Goal: Check status: Check status

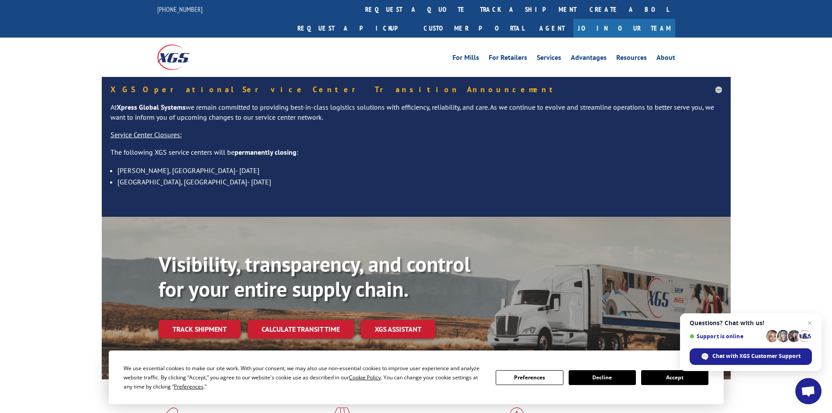
scroll to position [87, 0]
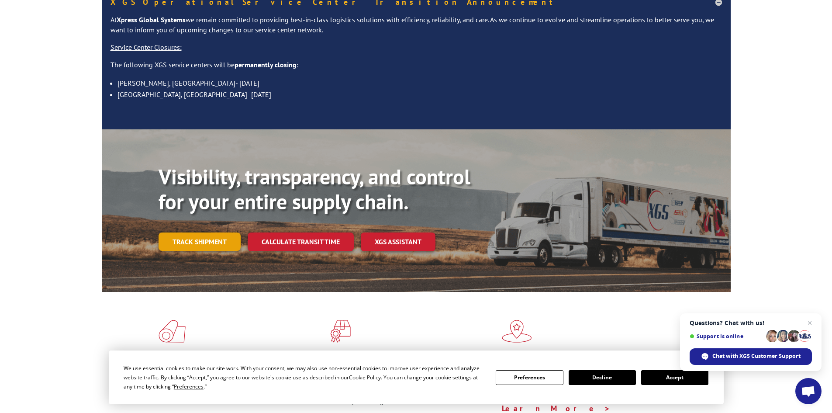
click at [189, 232] on link "Track shipment" at bounding box center [200, 241] width 82 height 18
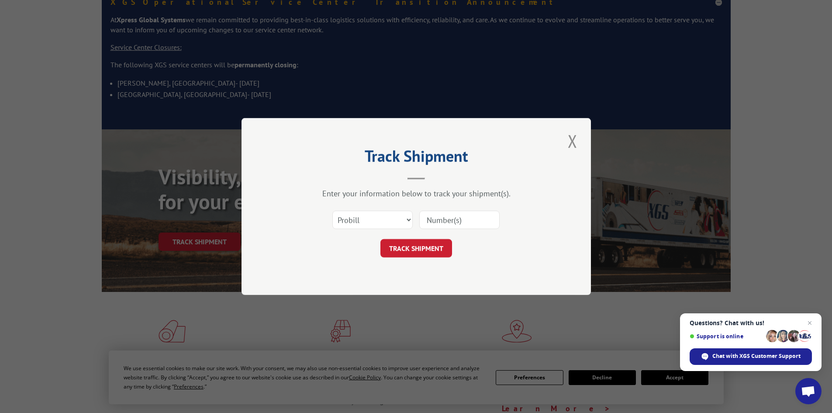
click at [449, 223] on input at bounding box center [459, 220] width 80 height 18
type input "2549674"
click at [431, 244] on button "TRACK SHIPMENT" at bounding box center [416, 248] width 72 height 18
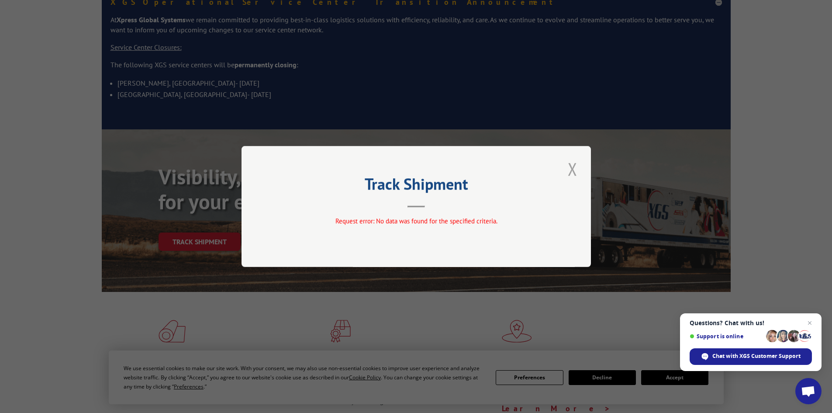
click at [571, 171] on button "Close modal" at bounding box center [572, 169] width 15 height 24
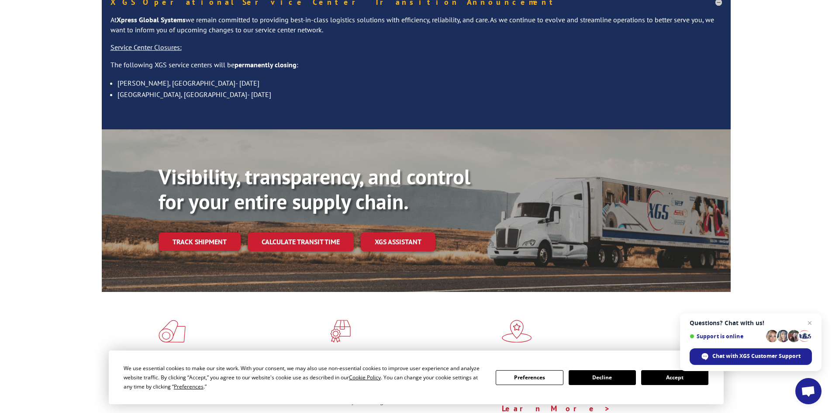
click at [207, 232] on div "Visibility, transparency, and control for your entire supply chain. Track shipm…" at bounding box center [445, 225] width 572 height 122
click at [206, 232] on link "Track shipment" at bounding box center [200, 241] width 82 height 18
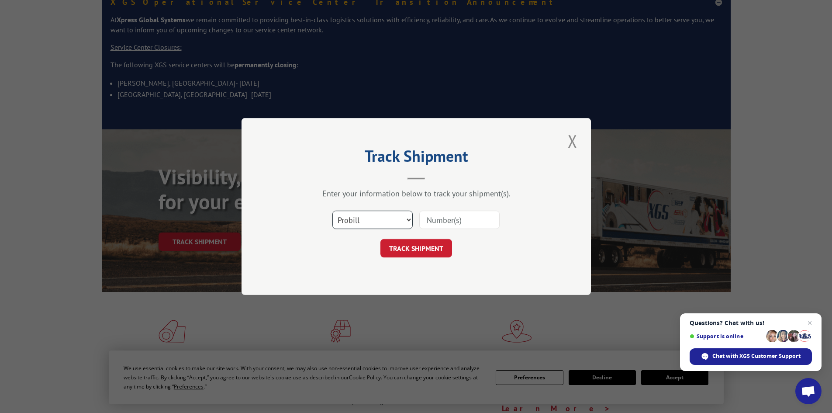
click at [354, 219] on select "Select category... Probill BOL PO" at bounding box center [372, 220] width 80 height 18
select select "bol"
click at [332, 211] on select "Select category... Probill BOL PO" at bounding box center [372, 220] width 80 height 18
click at [448, 224] on input at bounding box center [459, 220] width 80 height 18
type input "2549674"
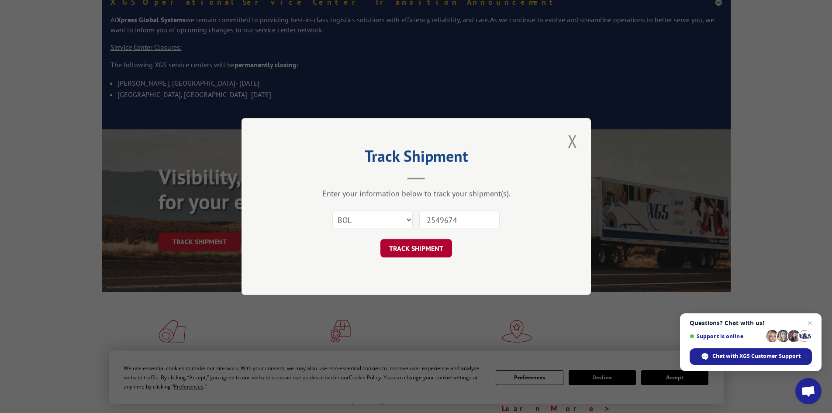
click at [404, 251] on button "TRACK SHIPMENT" at bounding box center [416, 248] width 72 height 18
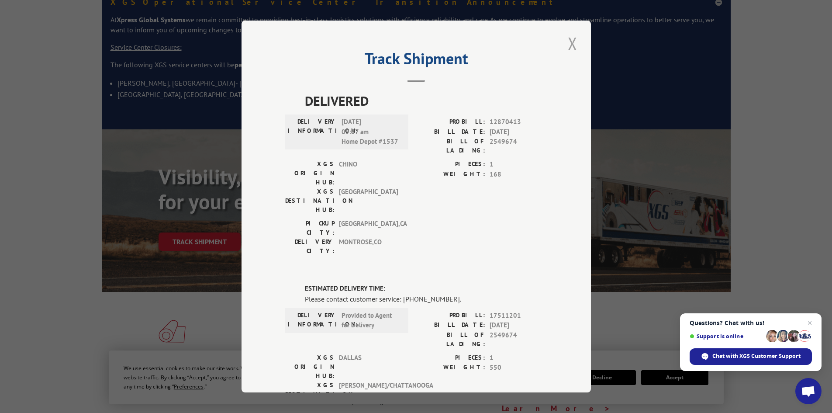
click at [567, 46] on button "Close modal" at bounding box center [572, 43] width 15 height 24
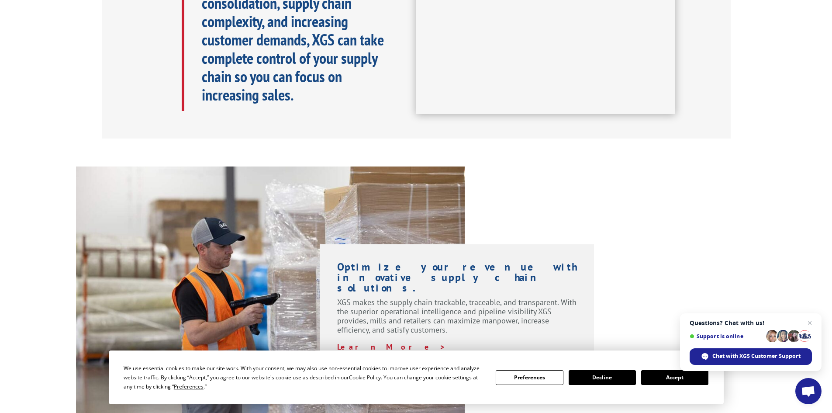
scroll to position [611, 0]
